Goal: Task Accomplishment & Management: Complete application form

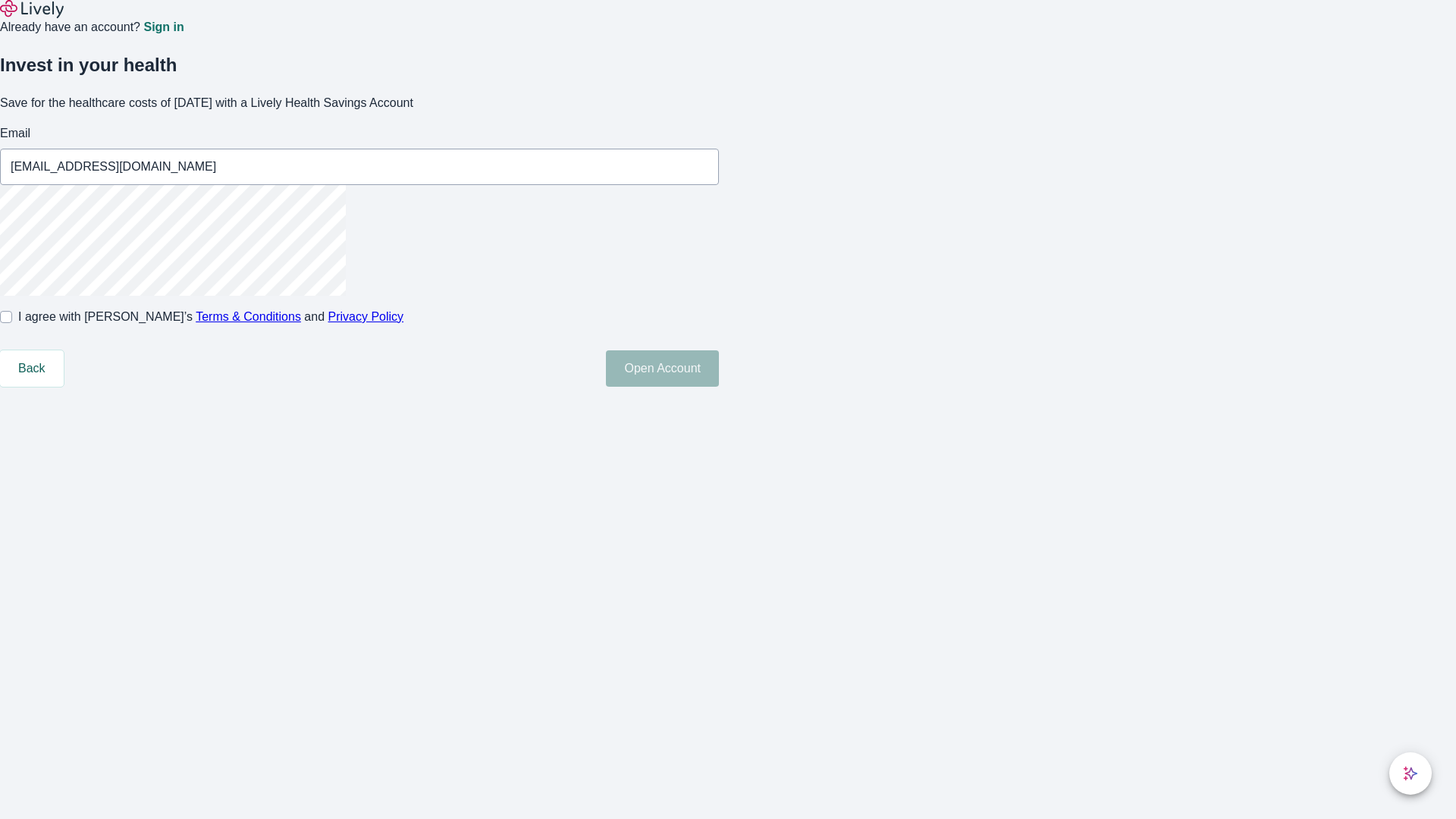
click at [12, 323] on input "I agree with Lively’s Terms & Conditions and Privacy Policy" at bounding box center [6, 317] width 12 height 12
checkbox input "true"
click at [719, 387] on button "Open Account" at bounding box center [662, 368] width 113 height 37
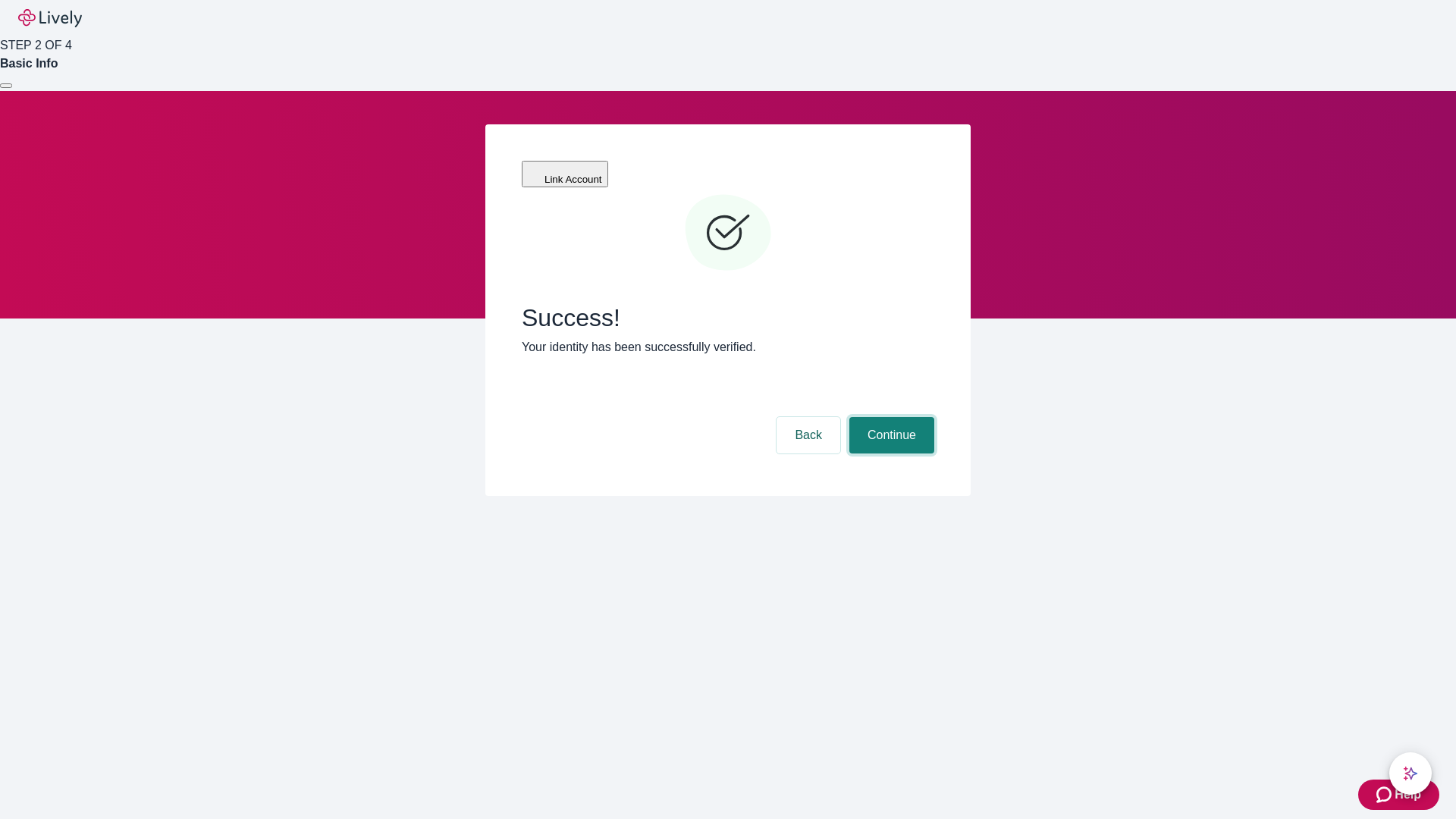
click at [889, 417] on button "Continue" at bounding box center [892, 435] width 85 height 37
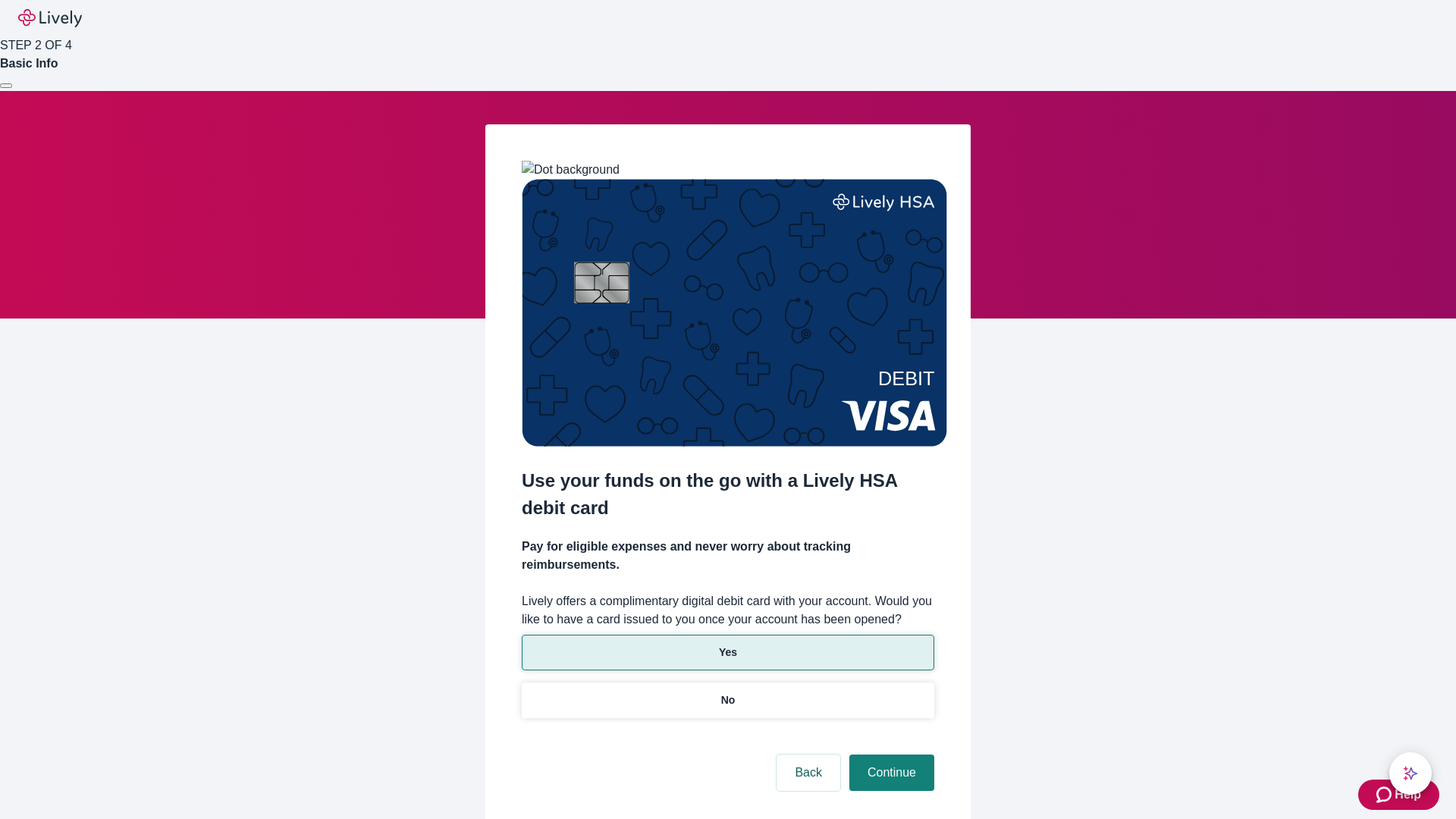
click at [728, 644] on p "Yes" at bounding box center [728, 652] width 18 height 16
click at [889, 754] on button "Continue" at bounding box center [892, 772] width 85 height 37
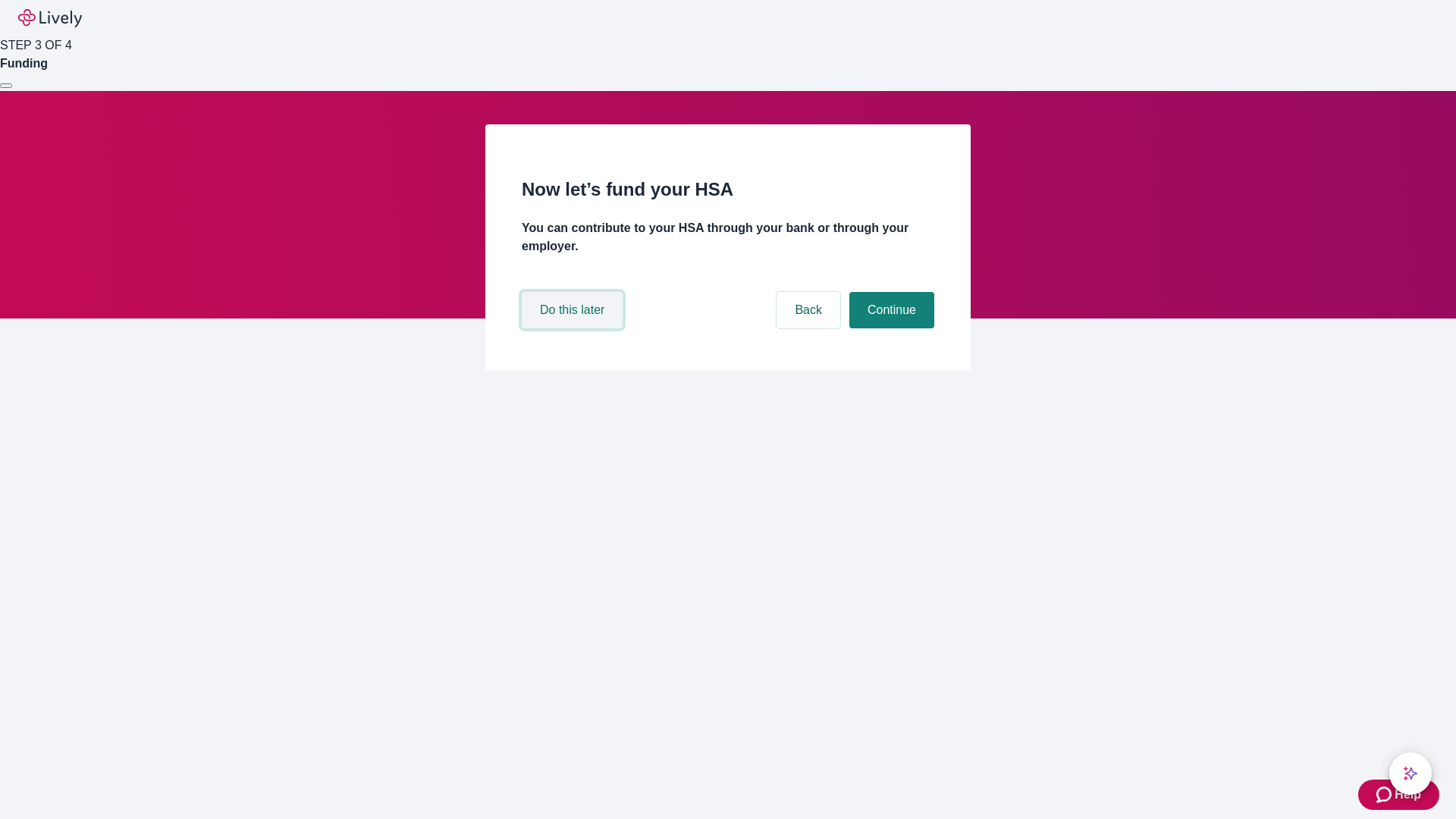
click at [574, 328] on button "Do this later" at bounding box center [572, 309] width 101 height 37
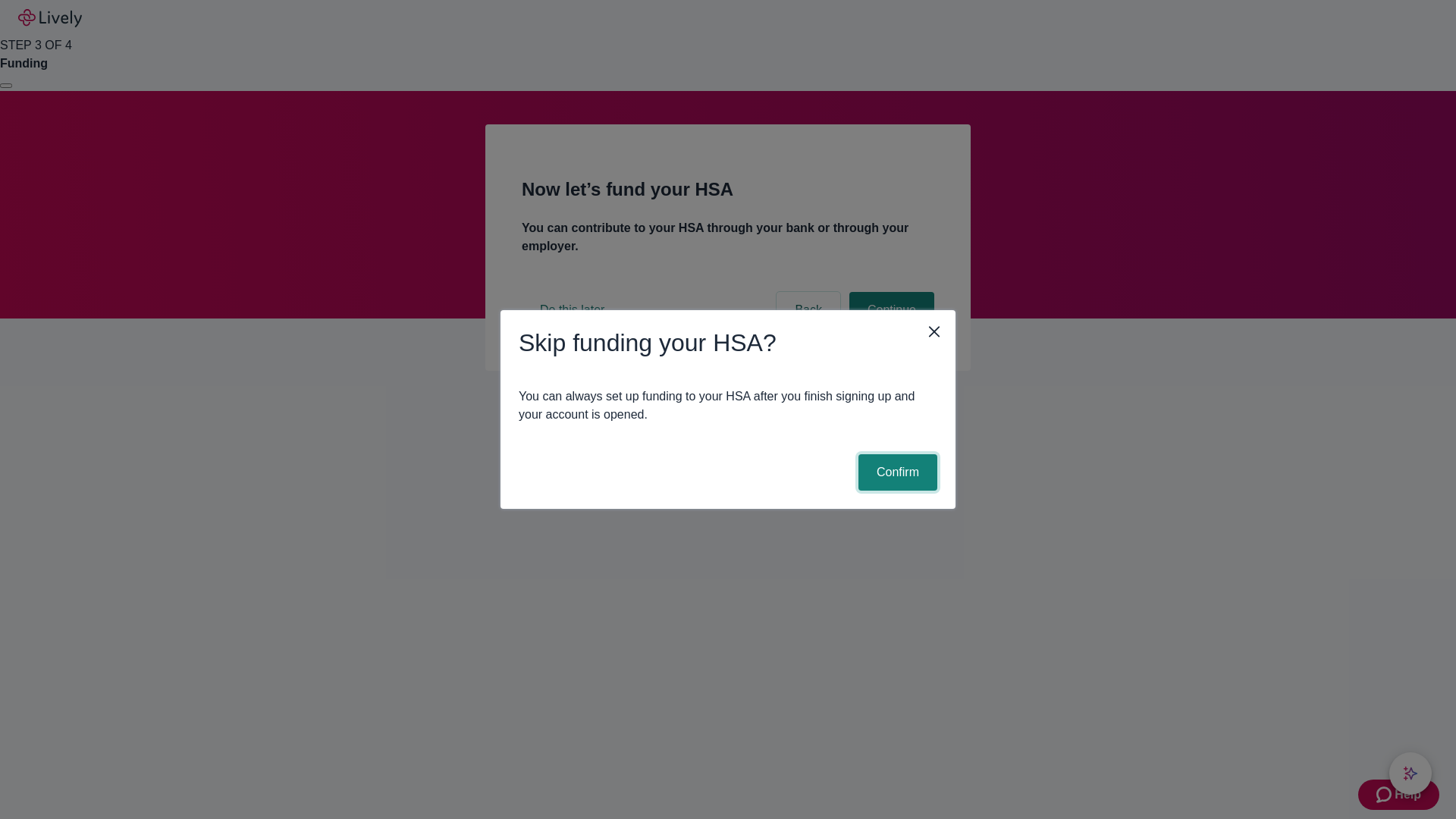
click at [896, 472] on button "Confirm" at bounding box center [898, 472] width 79 height 37
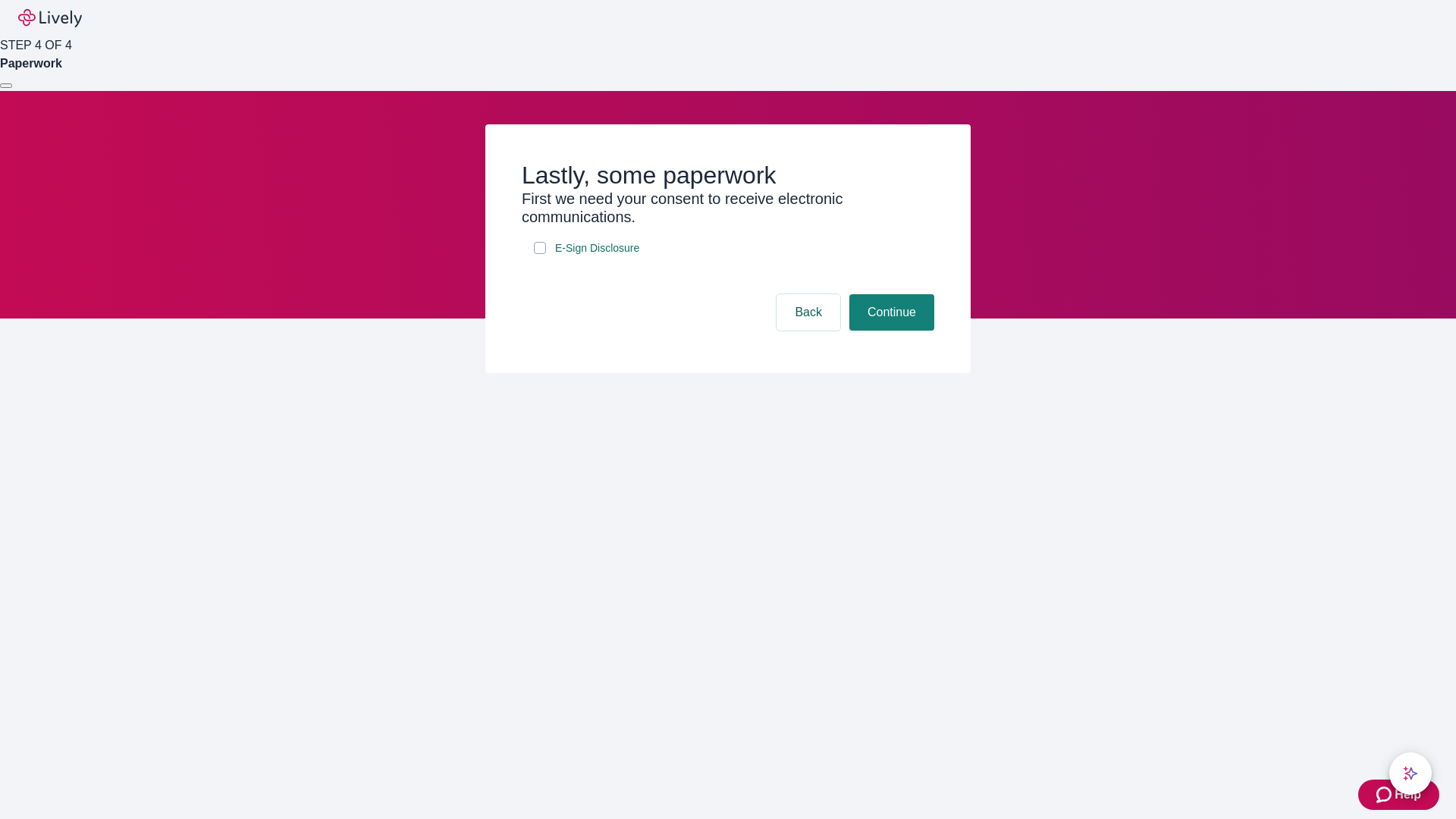
click at [540, 254] on input "E-Sign Disclosure" at bounding box center [540, 248] width 12 height 12
checkbox input "true"
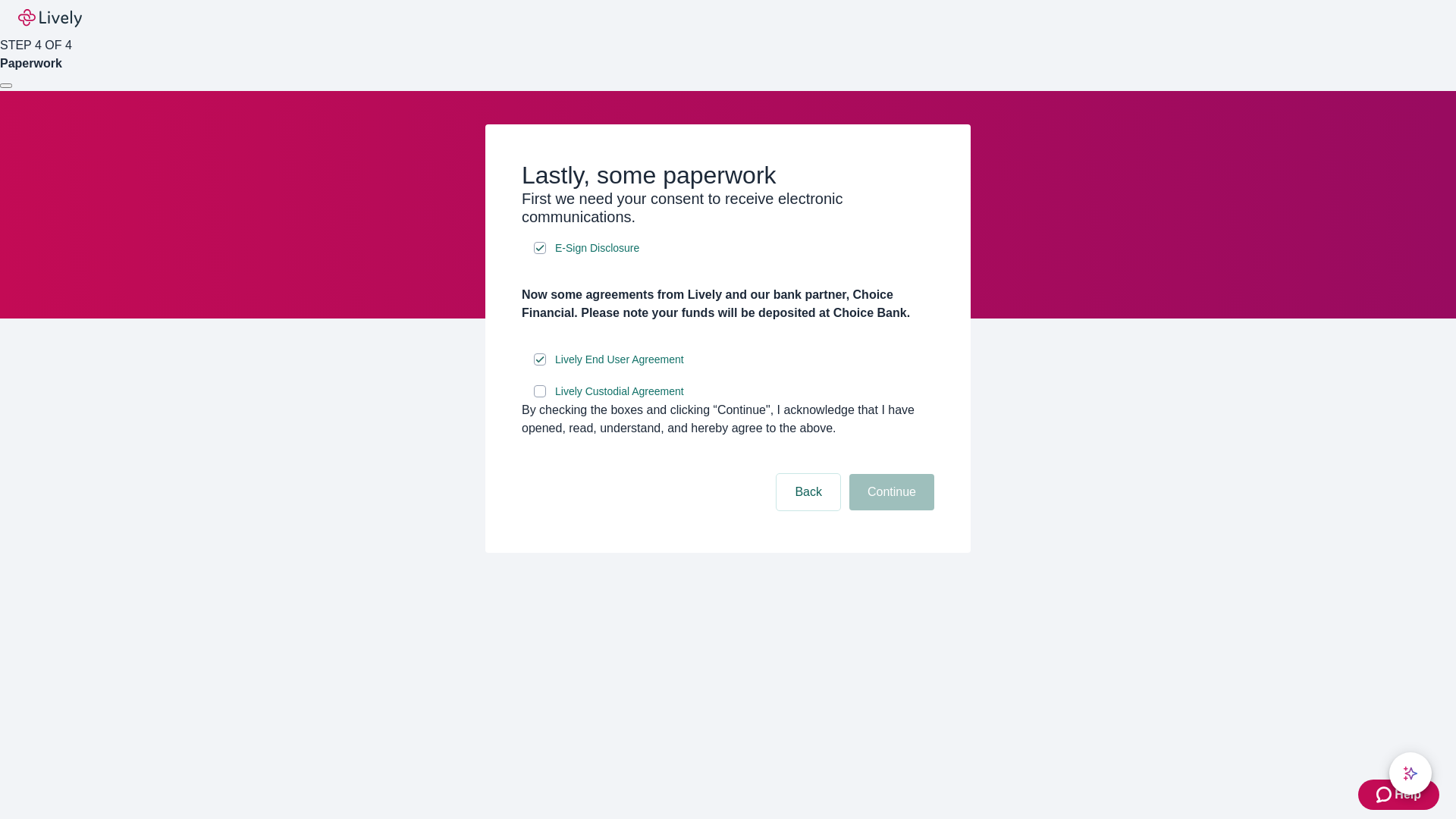
click at [540, 397] on input "Lively Custodial Agreement" at bounding box center [540, 391] width 12 height 12
checkbox input "true"
click at [889, 510] on button "Continue" at bounding box center [892, 492] width 85 height 37
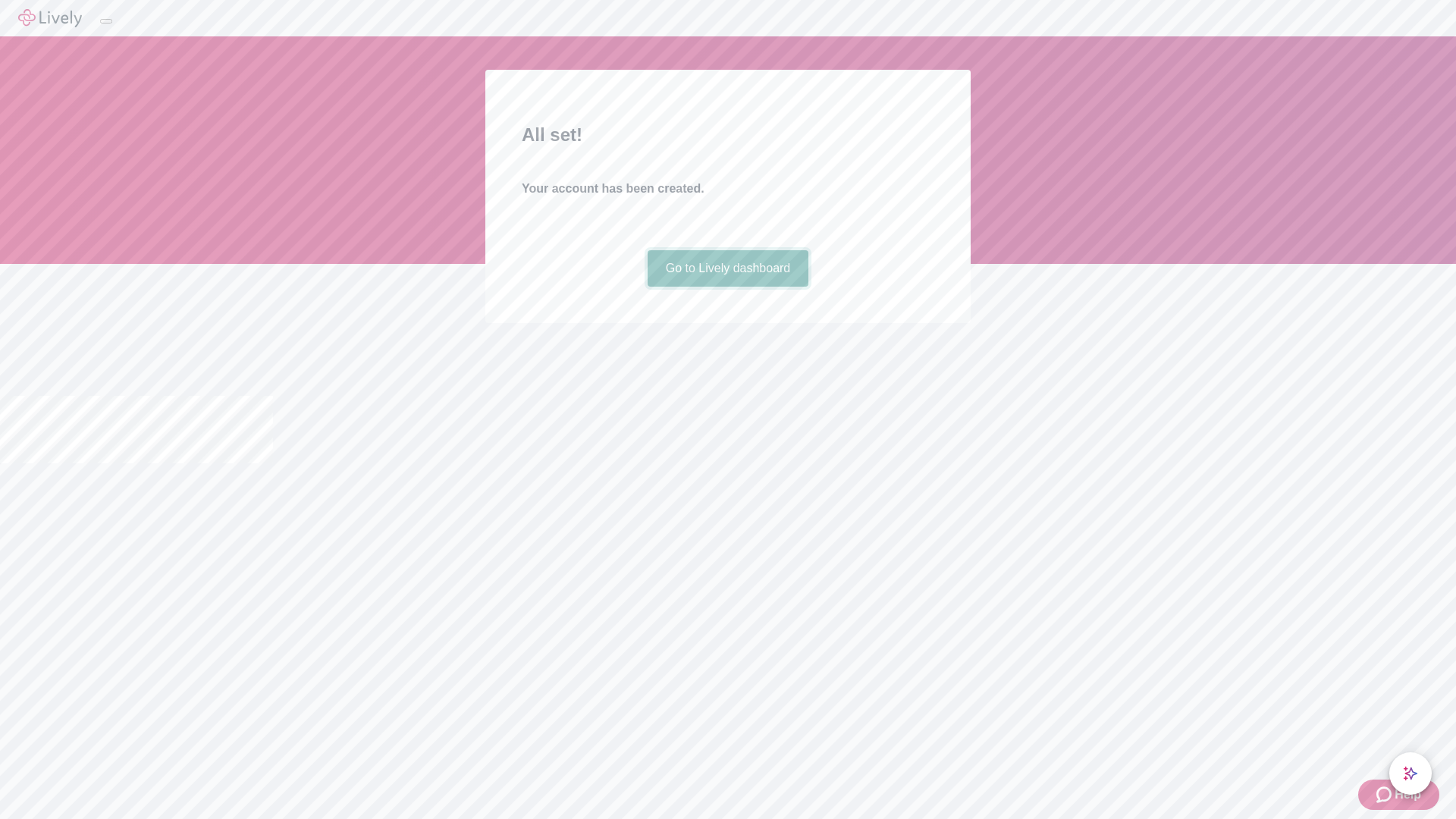
click at [728, 286] on link "Go to Lively dashboard" at bounding box center [728, 268] width 161 height 37
